Goal: Task Accomplishment & Management: Use online tool/utility

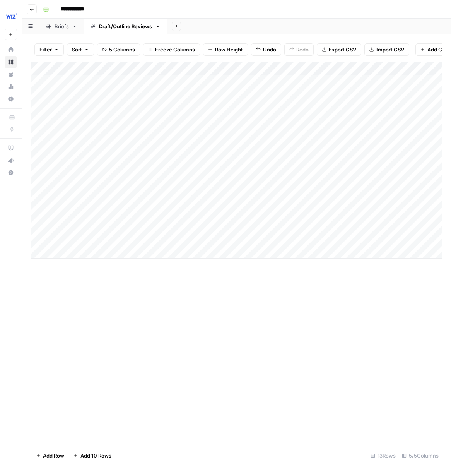
click at [115, 255] on div "Add Column" at bounding box center [236, 160] width 411 height 197
click at [161, 252] on div "Add Column" at bounding box center [236, 167] width 411 height 210
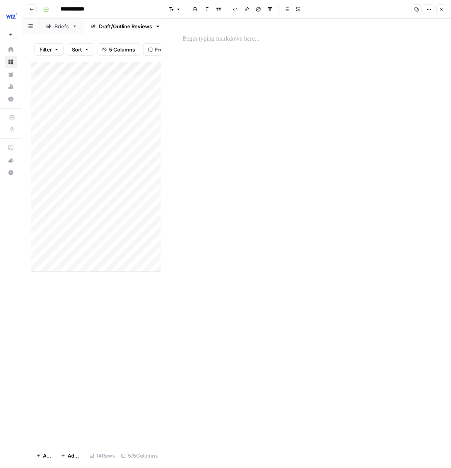
click at [320, 130] on div at bounding box center [306, 243] width 257 height 449
click at [246, 41] on p at bounding box center [307, 39] width 248 height 10
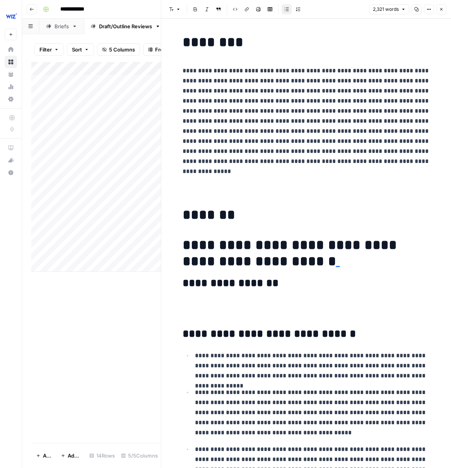
scroll to position [3080, 0]
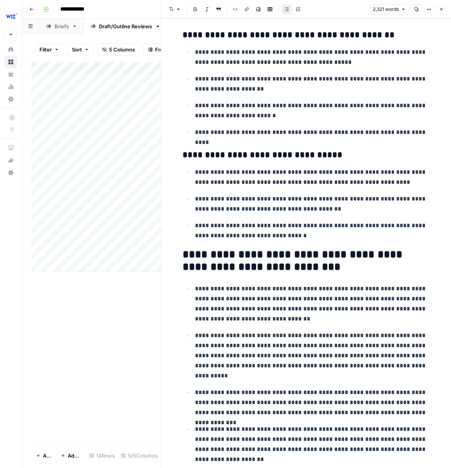
click at [121, 289] on div "Add Column" at bounding box center [96, 252] width 130 height 381
click at [441, 7] on icon "button" at bounding box center [441, 9] width 5 height 5
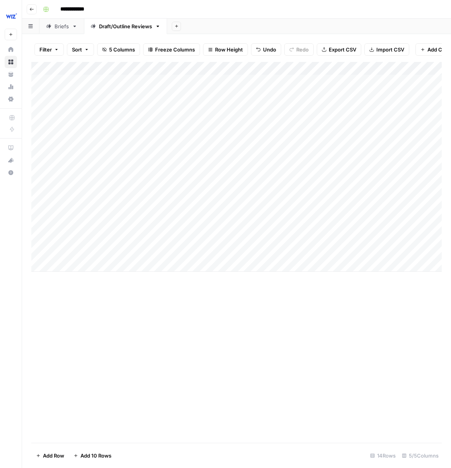
click at [192, 247] on div "Add Column" at bounding box center [236, 167] width 411 height 210
click at [187, 252] on div "Add Column" at bounding box center [236, 167] width 411 height 210
click at [202, 298] on button "Outline" at bounding box center [192, 295] width 23 height 9
click at [271, 253] on div "Add Column" at bounding box center [236, 167] width 411 height 210
click at [298, 250] on div "Add Column" at bounding box center [236, 167] width 411 height 210
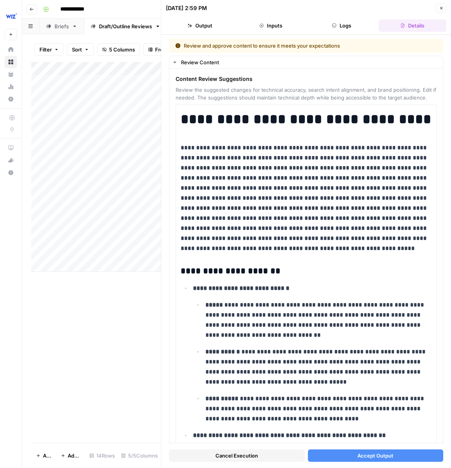
click at [361, 459] on button "Accept Output" at bounding box center [376, 455] width 136 height 12
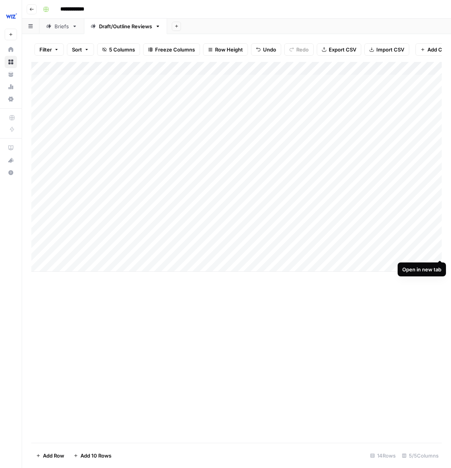
click at [439, 252] on div "Add Column" at bounding box center [236, 167] width 411 height 210
